Goal: Task Accomplishment & Management: Use online tool/utility

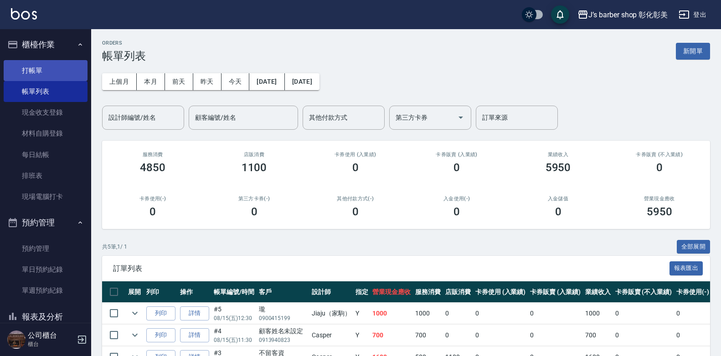
click at [39, 75] on link "打帳單" at bounding box center [46, 70] width 84 height 21
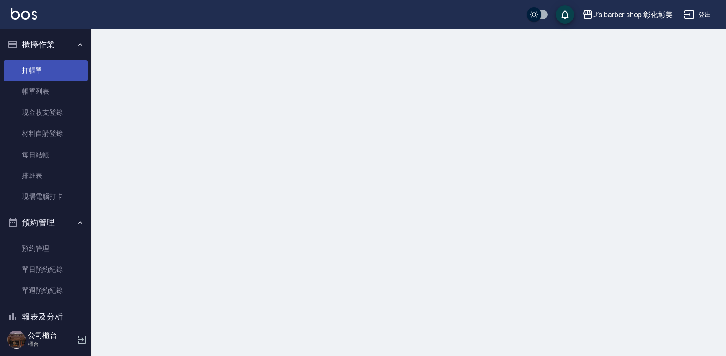
click at [39, 75] on link "打帳單" at bounding box center [46, 70] width 84 height 21
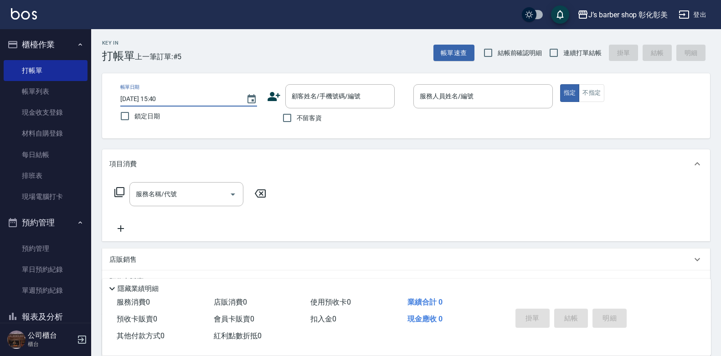
click at [160, 97] on input "[DATE] 15:40" at bounding box center [178, 99] width 117 height 15
type input "[DATE] 14:00"
click at [355, 93] on input "顧客姓名/手機號碼/編號" at bounding box center [333, 96] width 88 height 16
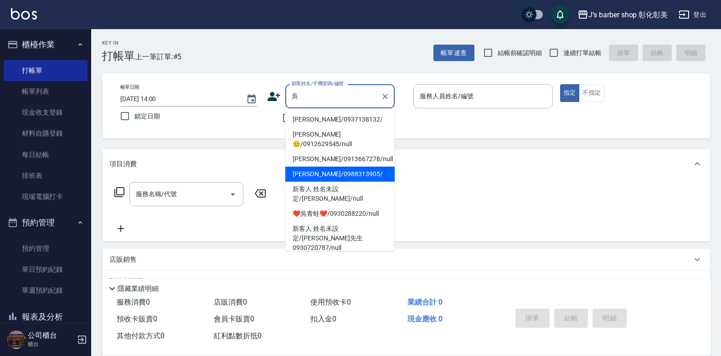
click at [362, 172] on li "[PERSON_NAME]/0988313905/" at bounding box center [339, 174] width 109 height 15
type input "[PERSON_NAME]/0988313905/"
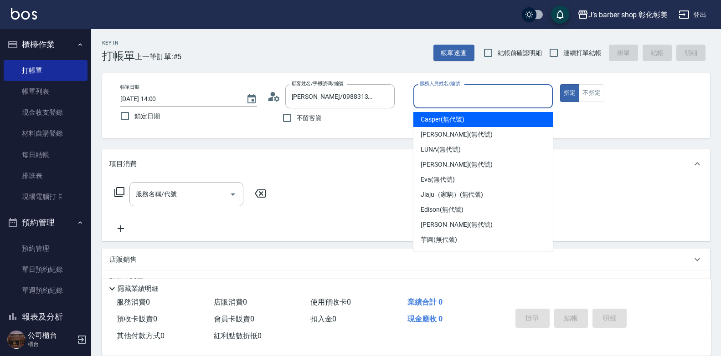
click at [493, 98] on input "服務人員姓名/編號" at bounding box center [483, 96] width 131 height 16
click at [465, 120] on div "Casper (無代號)" at bounding box center [482, 119] width 139 height 15
type input "Casper(無代號)"
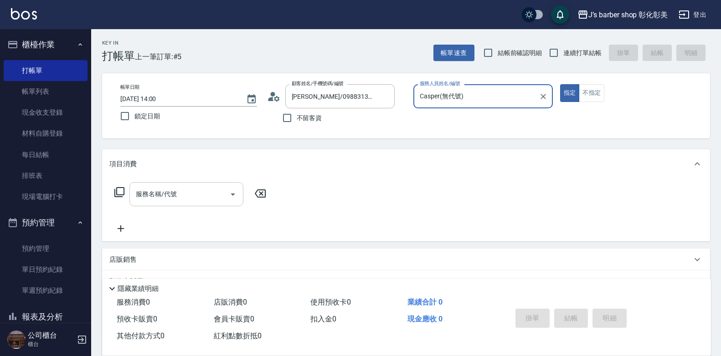
click at [155, 196] on div "服務名稱/代號 服務名稱/代號" at bounding box center [186, 194] width 114 height 24
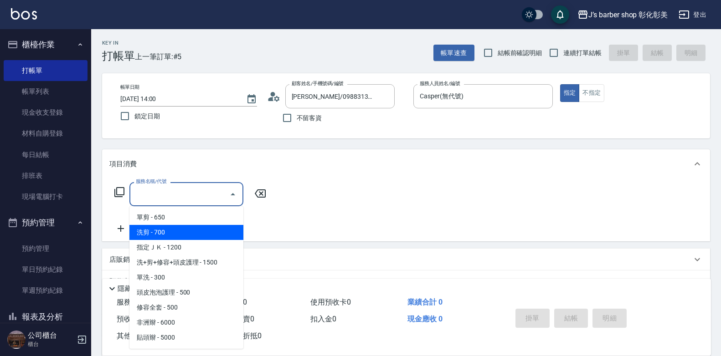
click at [191, 229] on span "洗剪 - 700" at bounding box center [186, 232] width 114 height 15
type input "洗剪(101)"
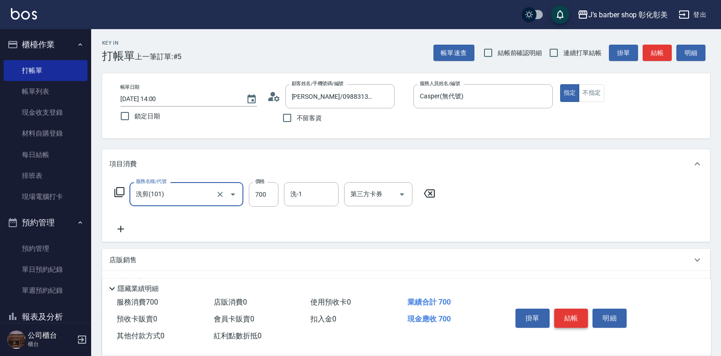
click at [571, 309] on button "結帳" at bounding box center [571, 318] width 34 height 19
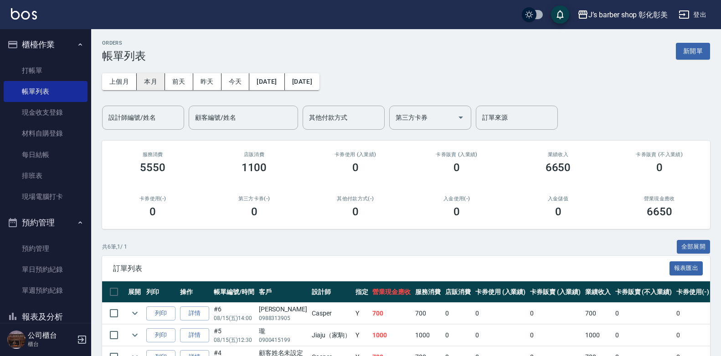
click at [147, 79] on button "本月" at bounding box center [151, 81] width 28 height 17
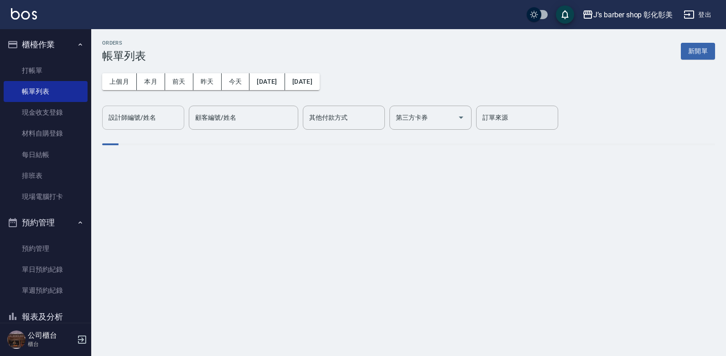
click at [135, 121] on input "設計師編號/姓名" at bounding box center [143, 118] width 74 height 16
type input "Casper(無代號)"
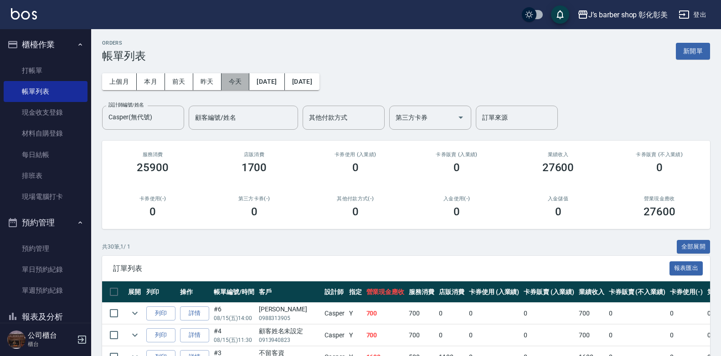
click at [237, 81] on button "今天" at bounding box center [236, 81] width 28 height 17
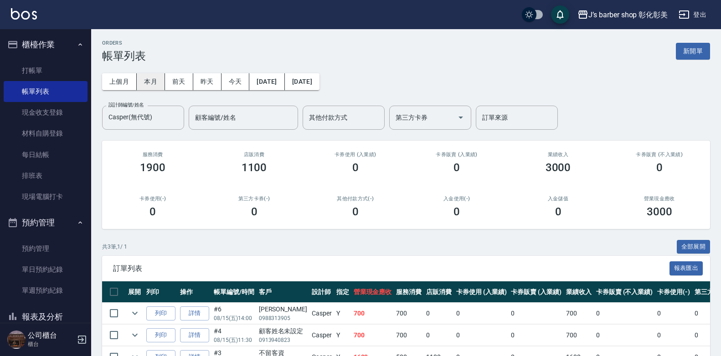
click at [155, 78] on button "本月" at bounding box center [151, 81] width 28 height 17
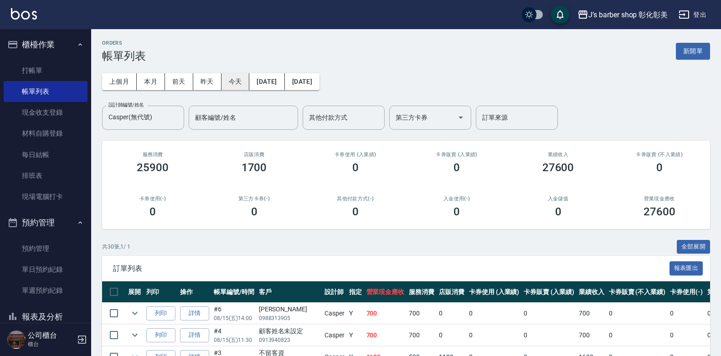
click at [237, 77] on button "今天" at bounding box center [236, 81] width 28 height 17
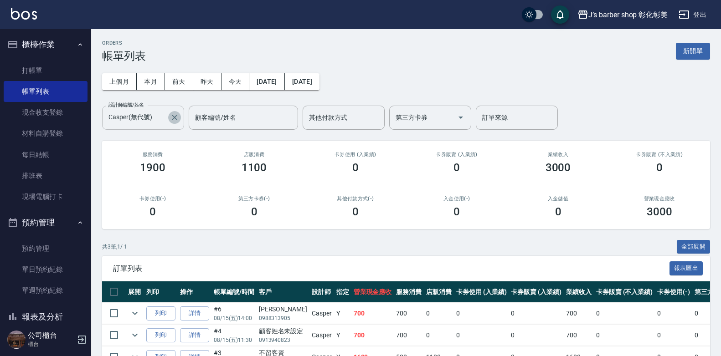
click at [179, 117] on button "Clear" at bounding box center [174, 117] width 13 height 13
click at [166, 117] on input "Casper(無代號)" at bounding box center [136, 118] width 60 height 16
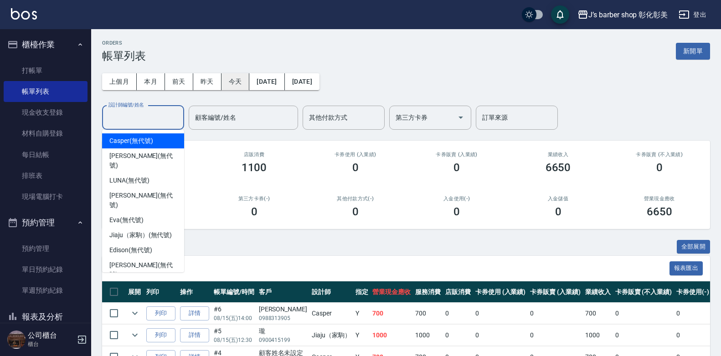
click at [230, 77] on button "今天" at bounding box center [236, 81] width 28 height 17
